Goal: Check status: Check status

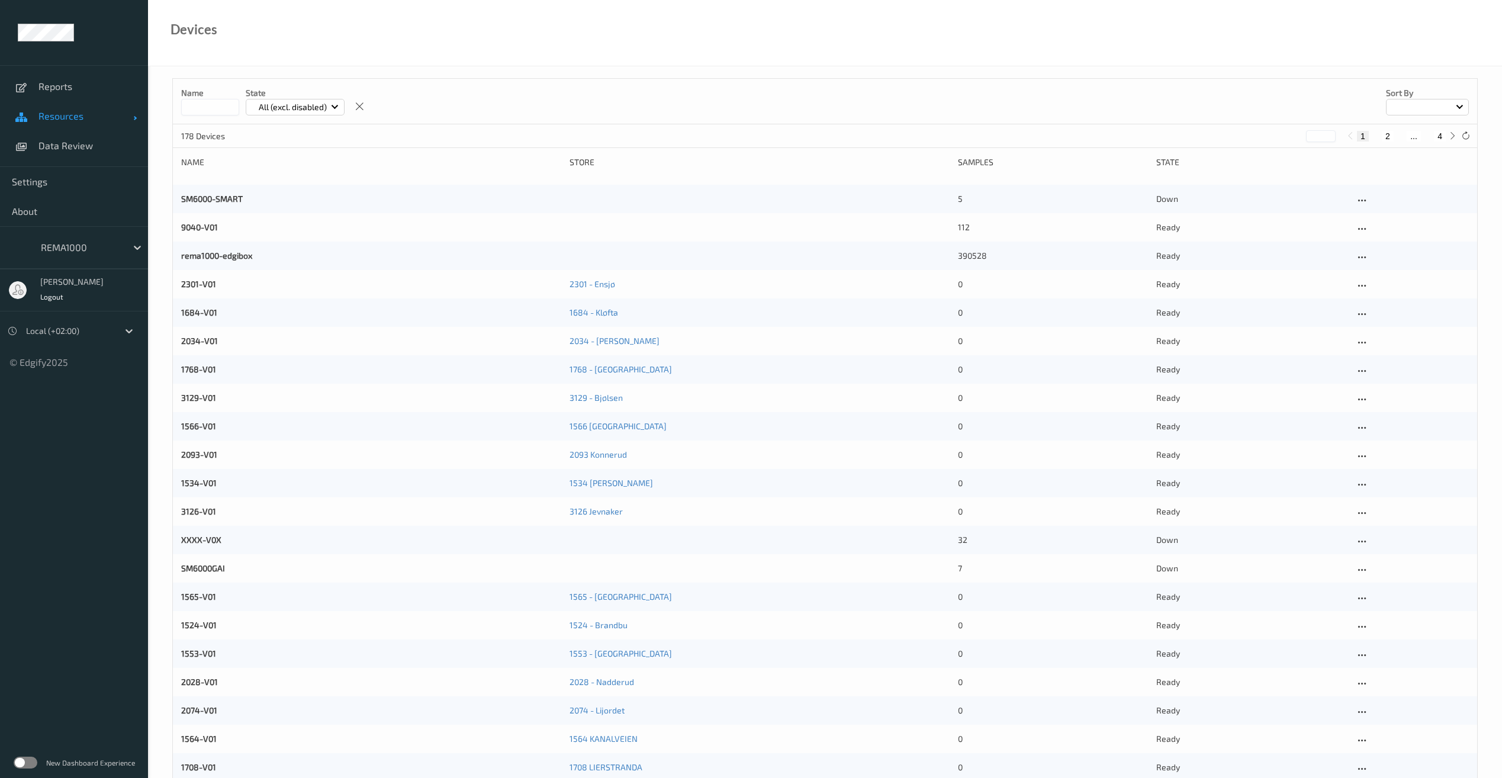
click at [82, 112] on span "Resources" at bounding box center [85, 116] width 95 height 12
click at [64, 144] on span "Devices" at bounding box center [87, 146] width 98 height 12
click at [206, 105] on input at bounding box center [210, 107] width 58 height 17
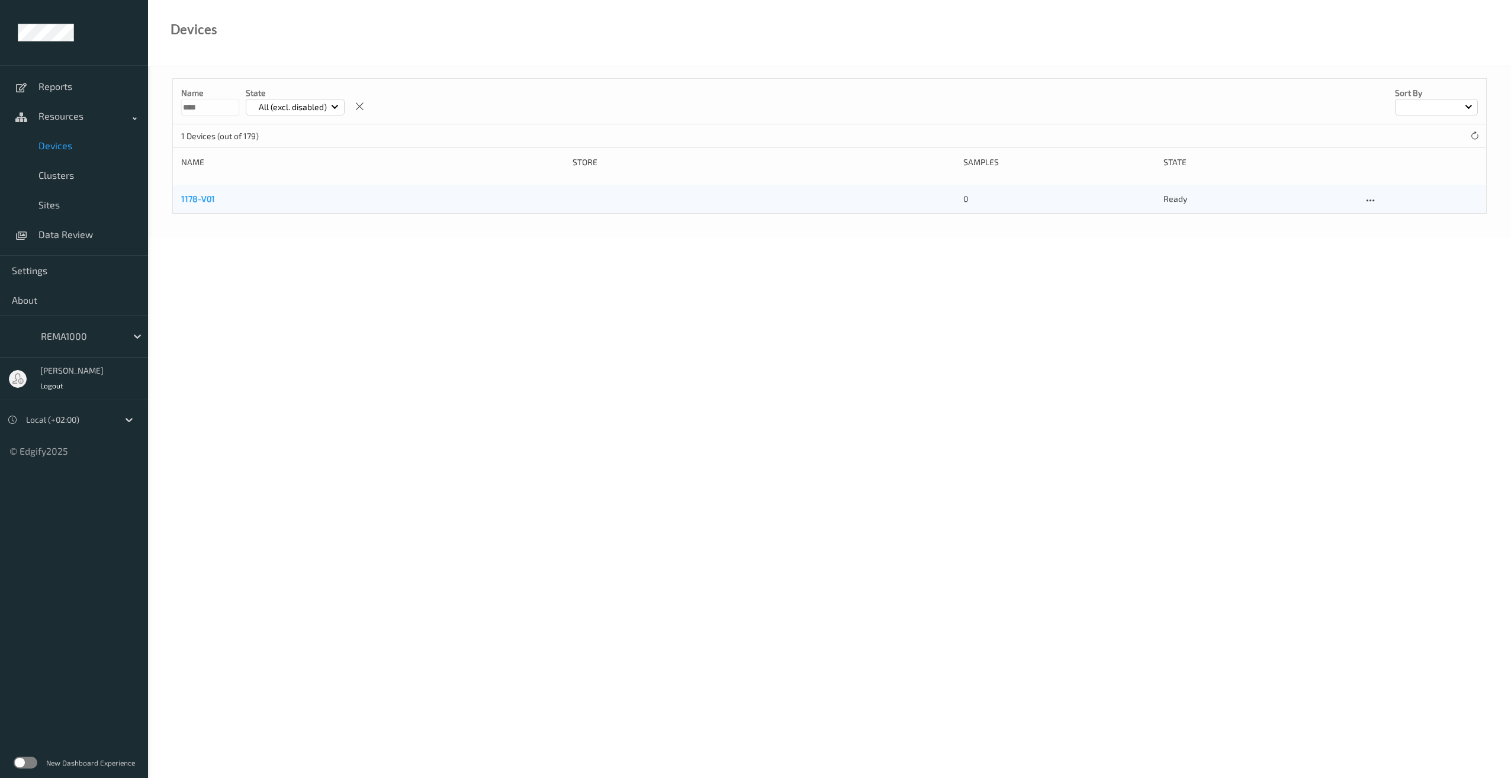
type input "****"
click at [197, 200] on link "1178-V01" at bounding box center [198, 199] width 34 height 10
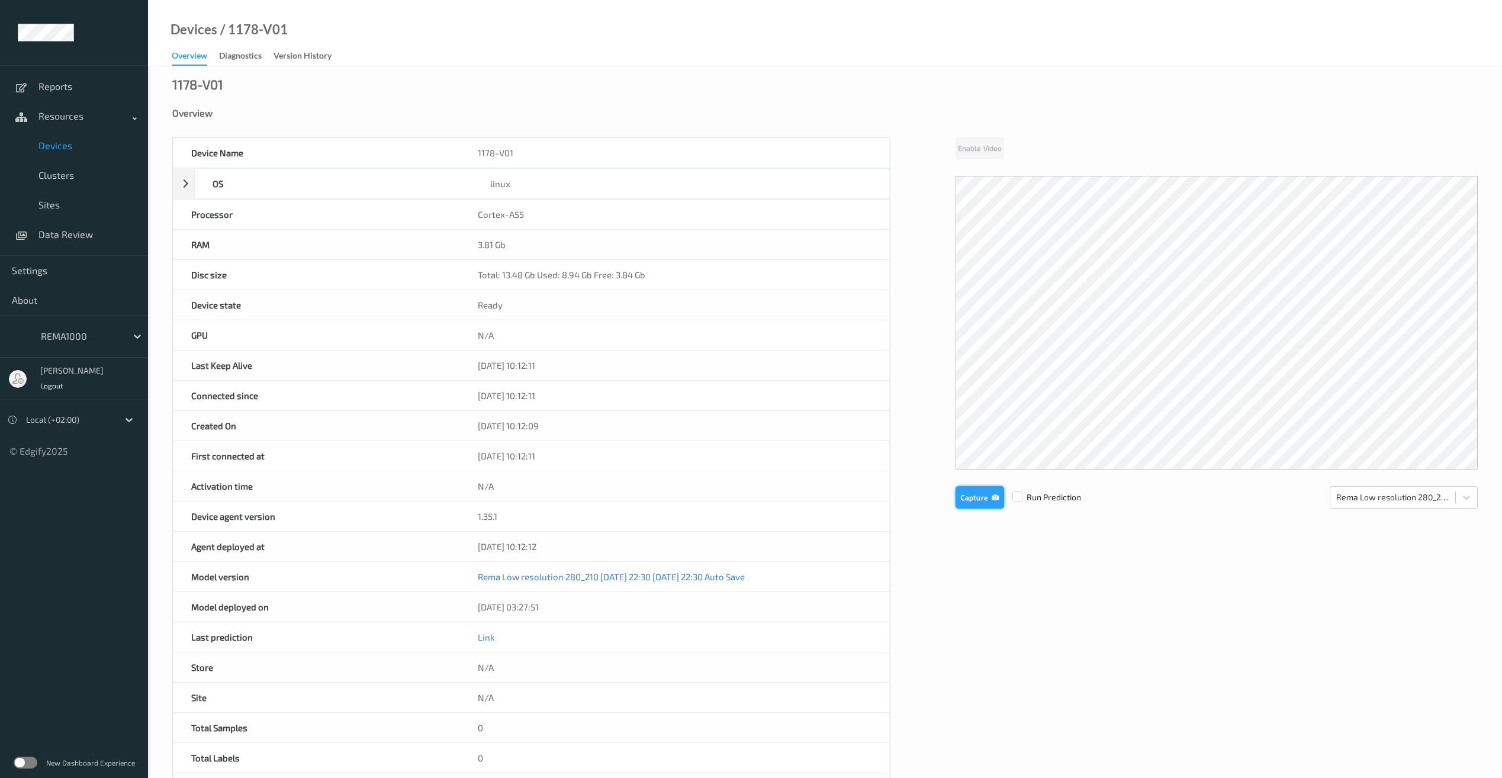
click at [978, 499] on button "Capture" at bounding box center [980, 497] width 49 height 23
click at [983, 595] on button "Capture" at bounding box center [980, 595] width 49 height 23
